Goal: Task Accomplishment & Management: Complete application form

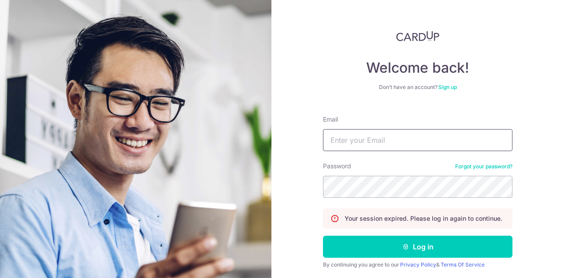
type input "[PERSON_NAME][EMAIL_ADDRESS][DOMAIN_NAME]"
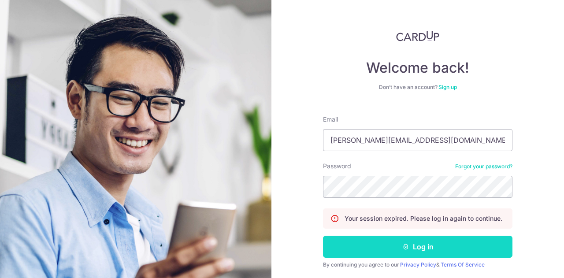
click at [382, 241] on button "Log in" at bounding box center [417, 247] width 189 height 22
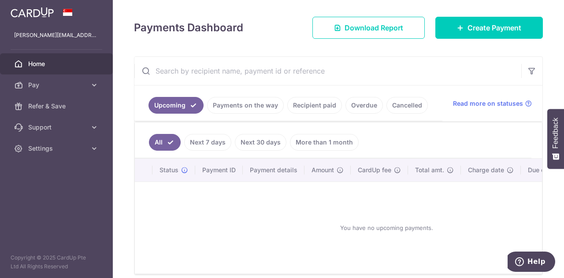
click at [235, 106] on link "Payments on the way" at bounding box center [245, 105] width 77 height 17
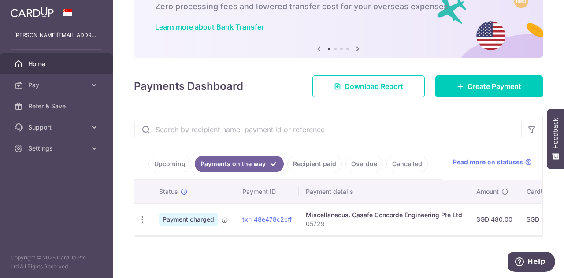
scroll to position [57, 0]
click at [490, 72] on div "Payments Dashboard Download Report Create Payment" at bounding box center [338, 85] width 409 height 26
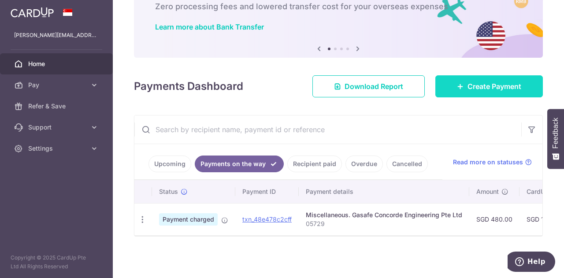
click at [490, 76] on link "Create Payment" at bounding box center [489, 86] width 108 height 22
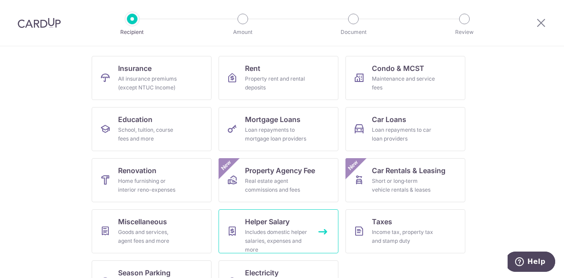
scroll to position [115, 0]
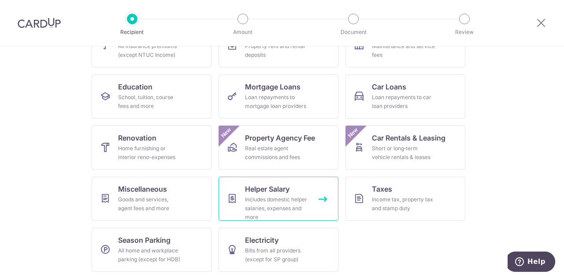
click at [268, 194] on link "Helper Salary Includes domestic helper salaries, expenses and more" at bounding box center [279, 199] width 120 height 44
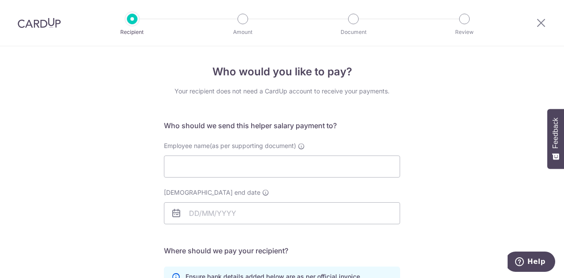
click at [37, 25] on img at bounding box center [39, 23] width 43 height 11
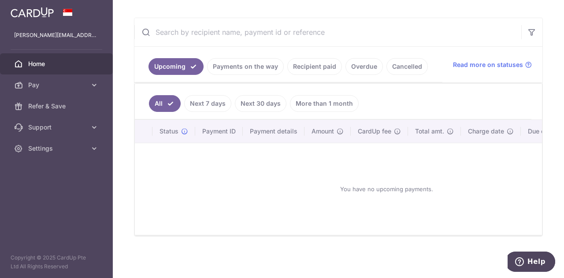
scroll to position [11, 0]
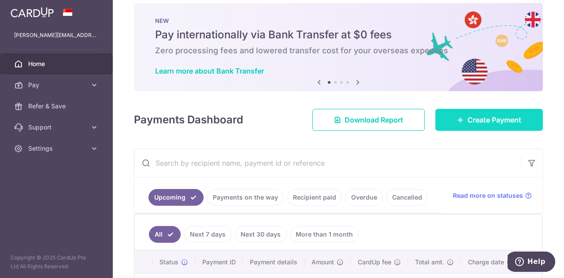
click at [477, 119] on span "Create Payment" at bounding box center [495, 120] width 54 height 11
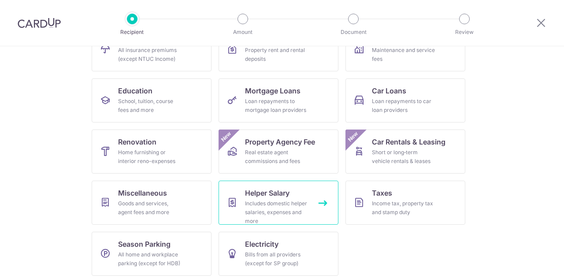
scroll to position [115, 0]
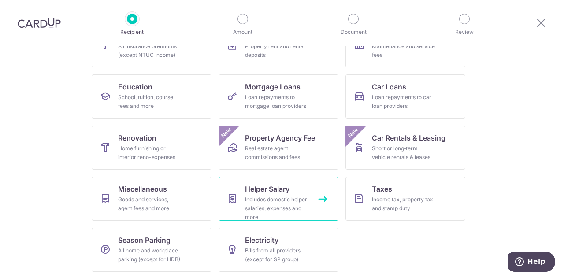
click at [271, 190] on span "Helper Salary" at bounding box center [267, 189] width 45 height 11
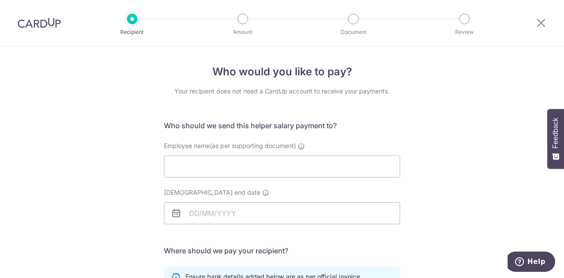
click at [454, 139] on div "Who would you like to pay? Your recipient does not need a CardUp account to rec…" at bounding box center [282, 255] width 564 height 419
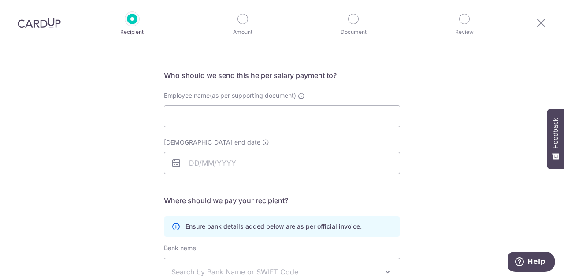
scroll to position [132, 0]
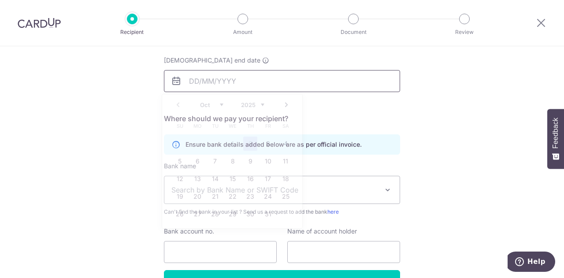
click at [239, 77] on input "[DEMOGRAPHIC_DATA] end date" at bounding box center [282, 81] width 236 height 22
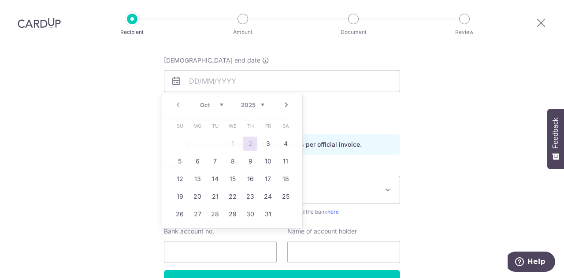
click at [364, 121] on h5 "Where should we pay your recipient?" at bounding box center [282, 118] width 236 height 11
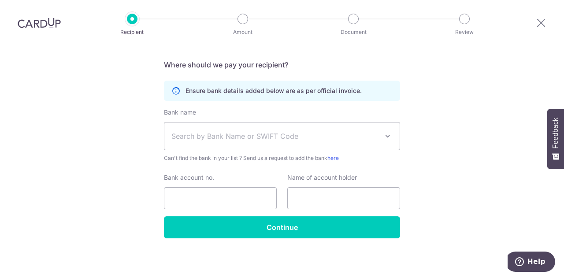
scroll to position [187, 0]
